Goal: Find contact information: Find contact information

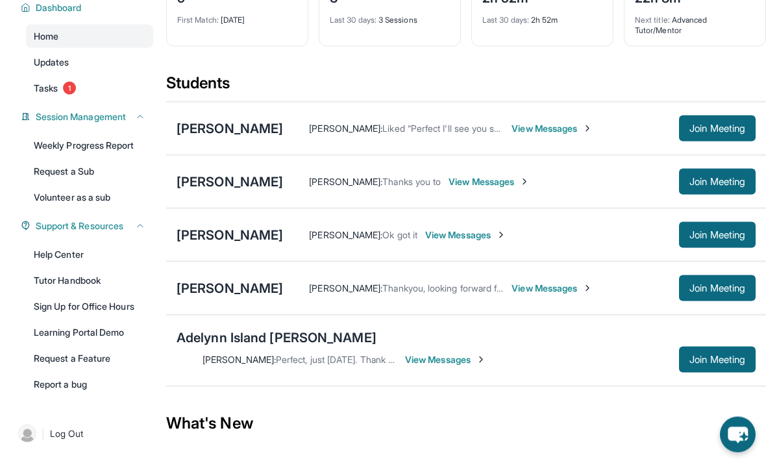
click at [710, 184] on span "Join Meeting" at bounding box center [718, 182] width 56 height 8
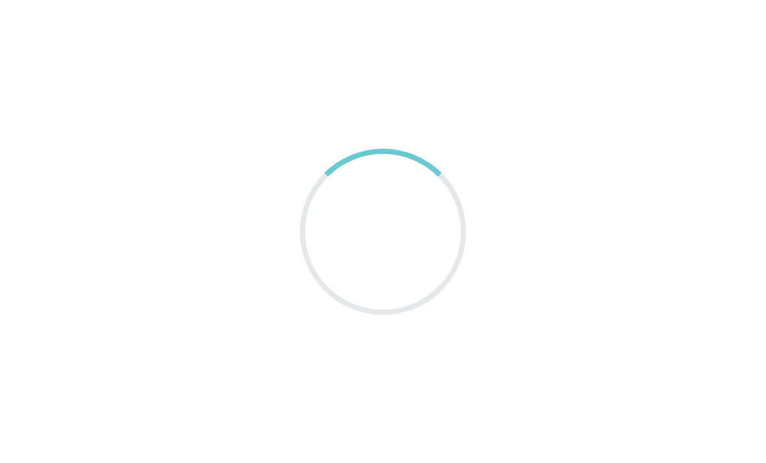
scroll to position [42, 0]
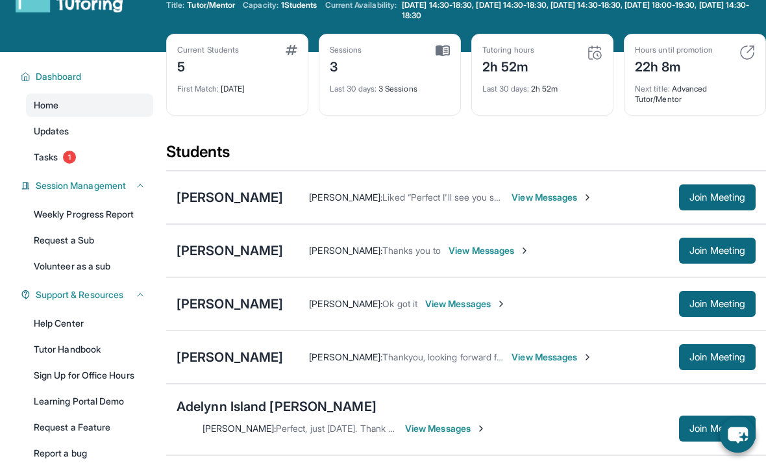
click at [237, 258] on div "[PERSON_NAME]" at bounding box center [230, 251] width 106 height 18
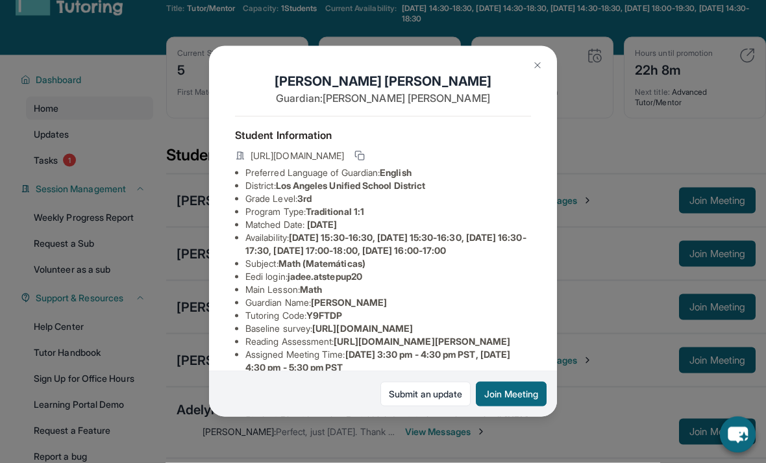
scroll to position [35, 0]
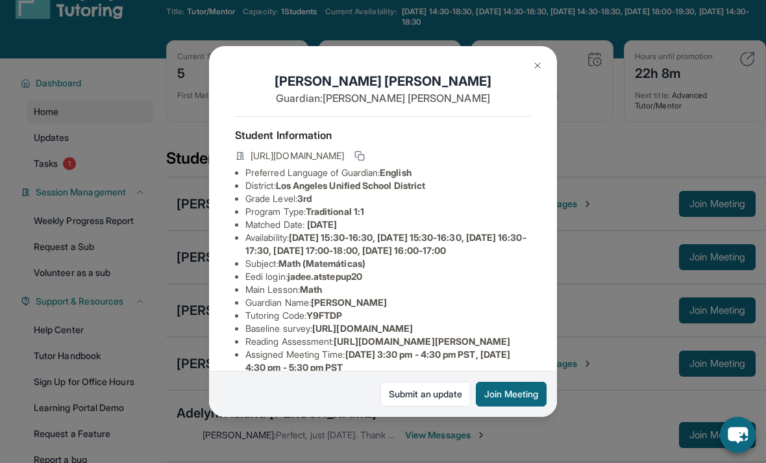
copy li "jadee.atstepup20"
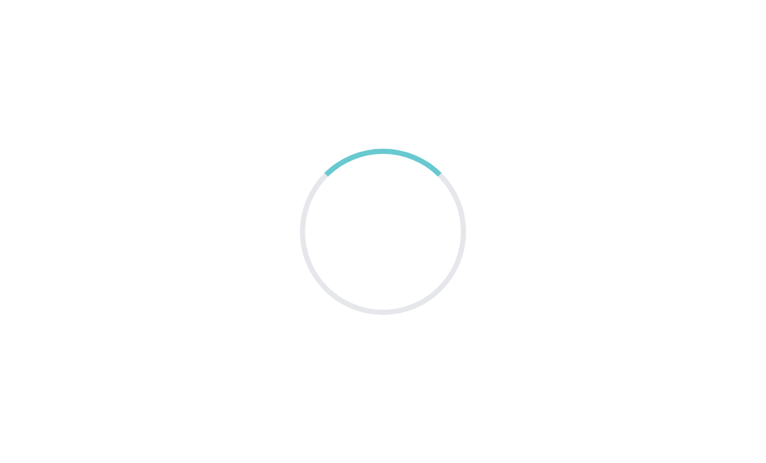
scroll to position [42, 0]
